Goal: Task Accomplishment & Management: Use online tool/utility

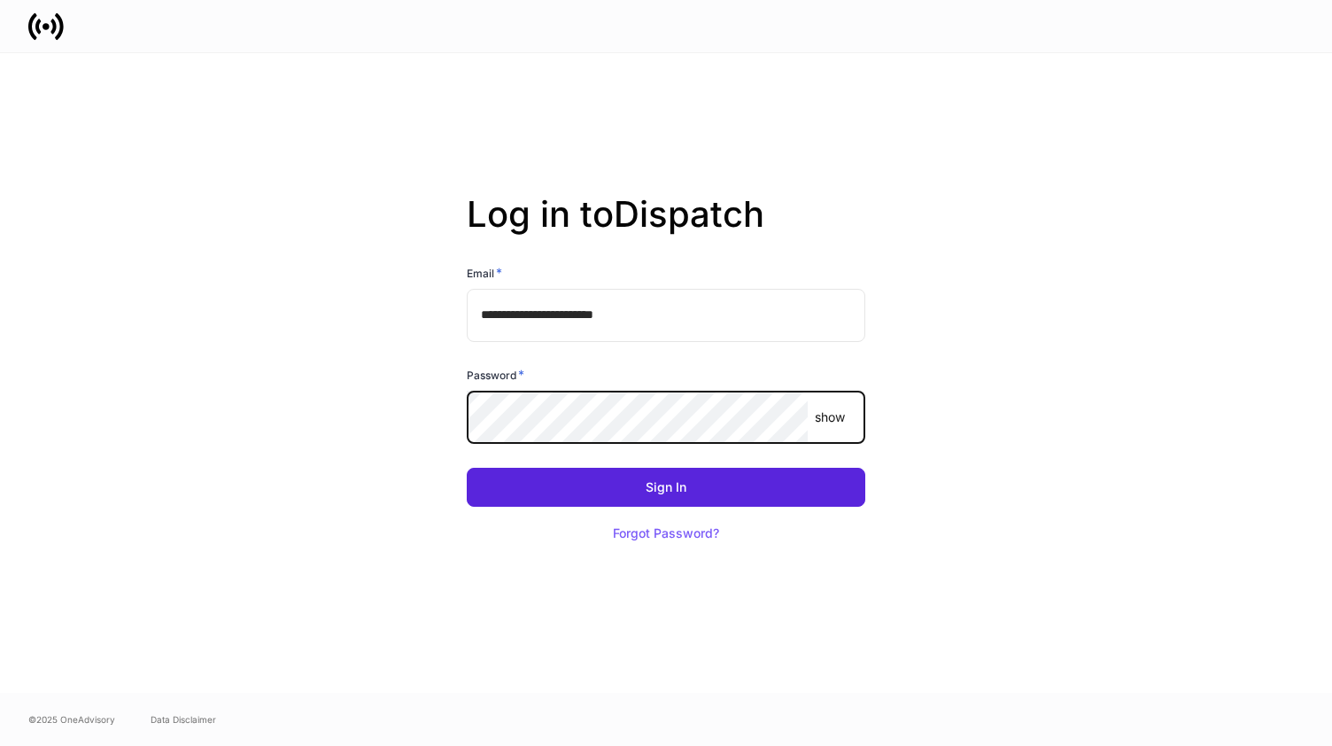
drag, startPoint x: 833, startPoint y: 415, endPoint x: 819, endPoint y: 442, distance: 30.1
click at [833, 416] on p "show" at bounding box center [830, 417] width 30 height 18
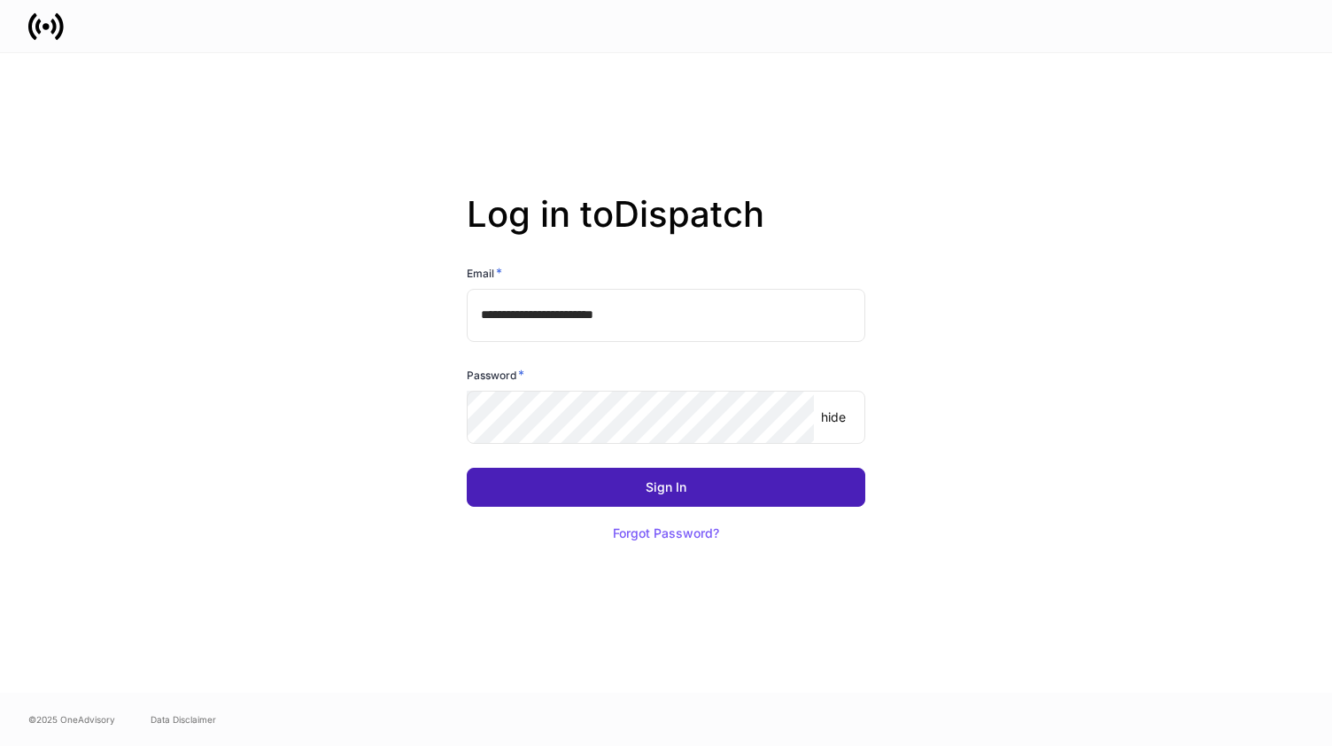
click at [682, 490] on div "Sign In" at bounding box center [666, 487] width 41 height 12
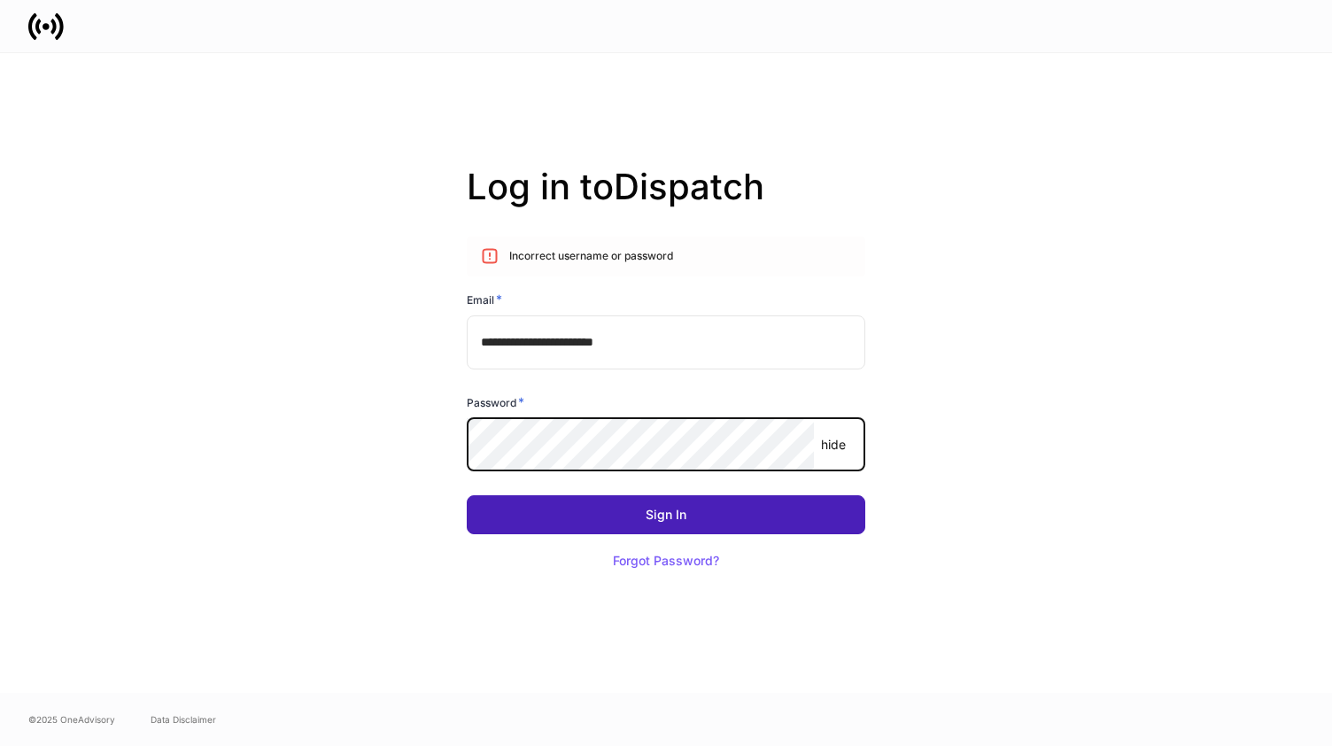
click at [667, 513] on div "Sign In" at bounding box center [666, 514] width 41 height 12
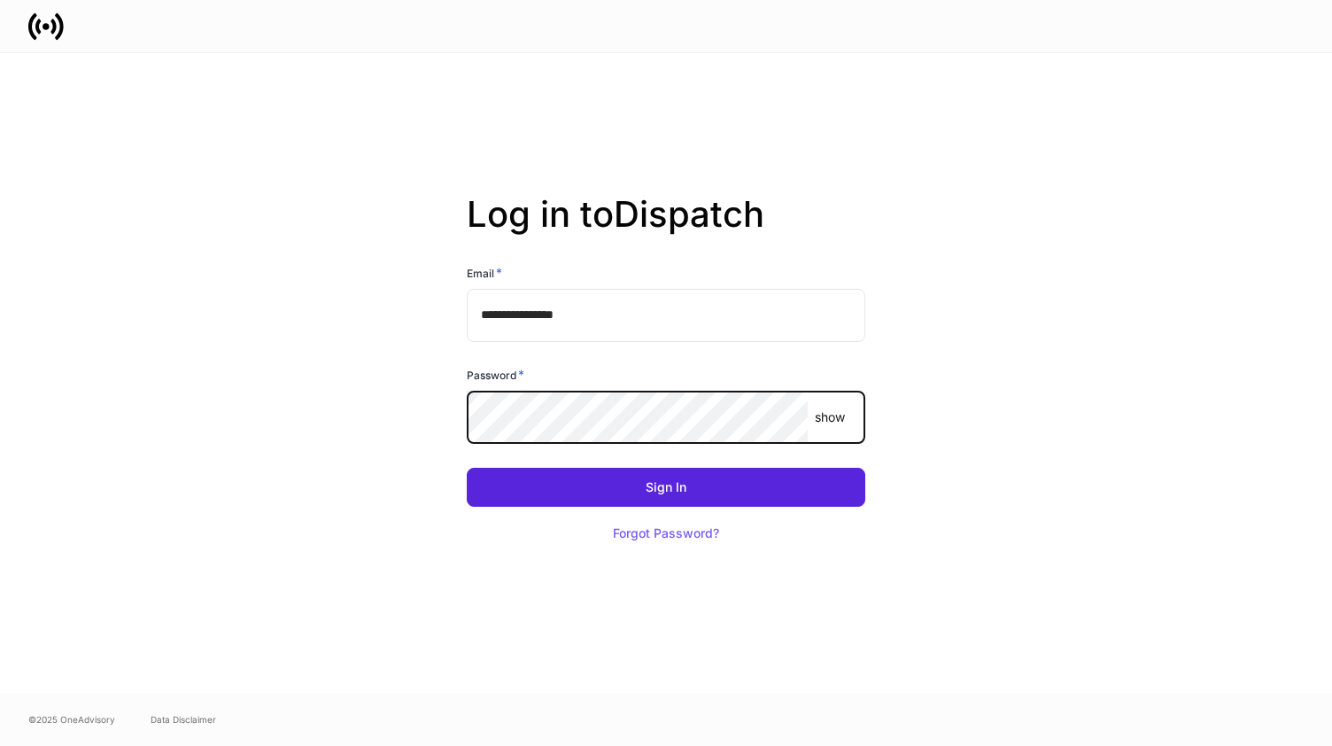
click at [822, 415] on p "show" at bounding box center [830, 417] width 30 height 18
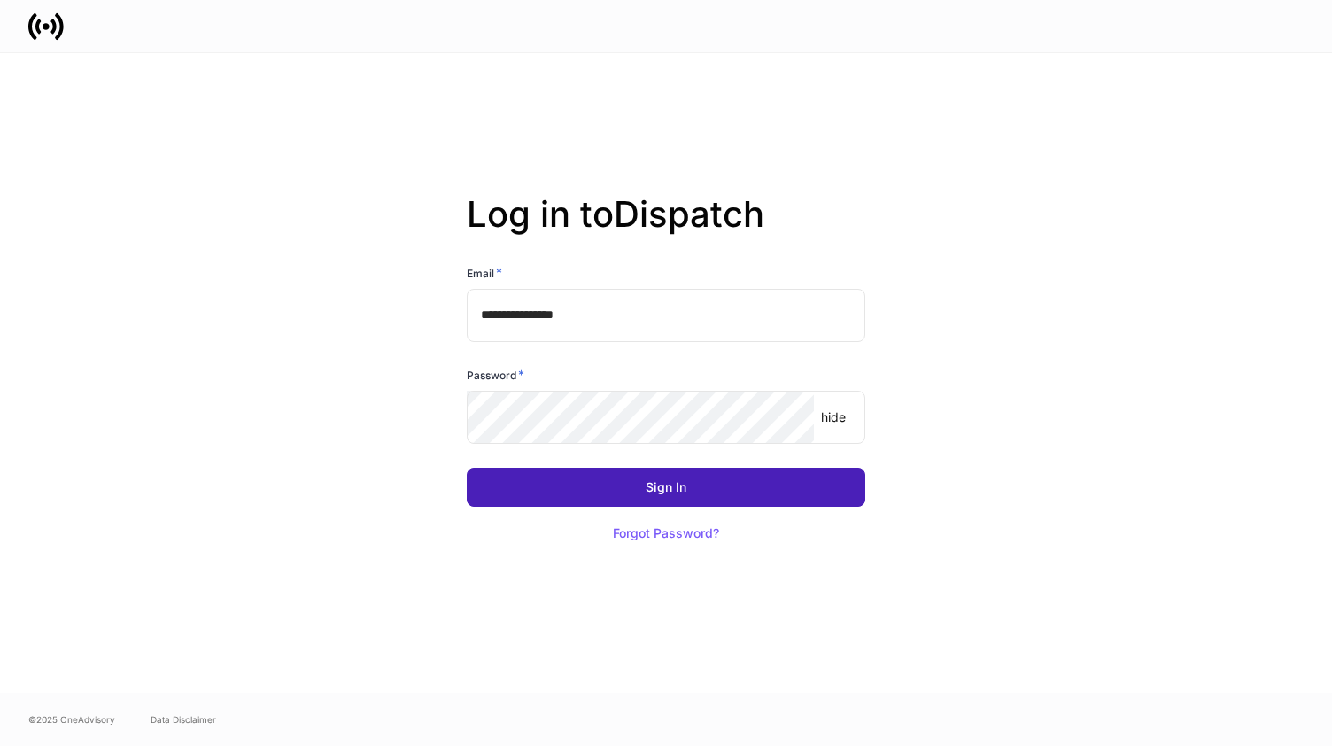
click at [678, 492] on div "Sign In" at bounding box center [666, 487] width 41 height 12
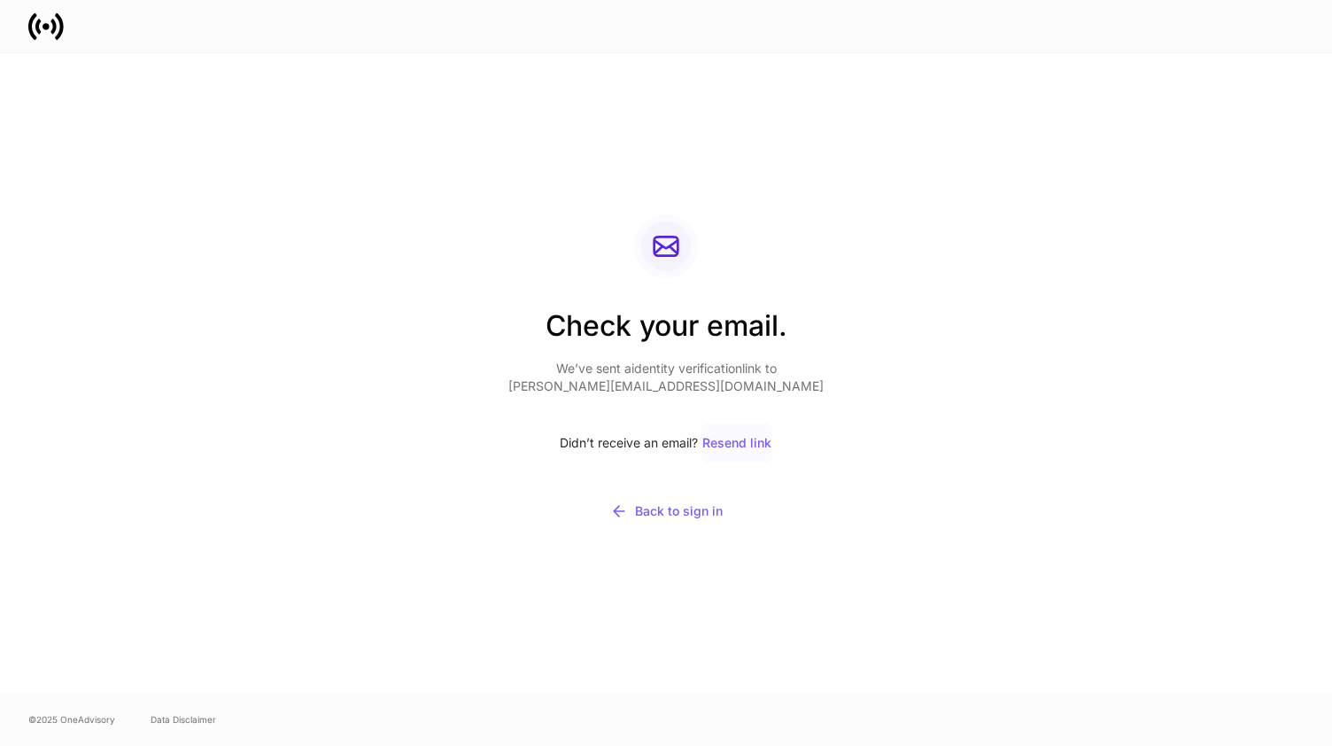
click at [744, 444] on div "Resend link" at bounding box center [736, 443] width 69 height 12
